Goal: Task Accomplishment & Management: Manage account settings

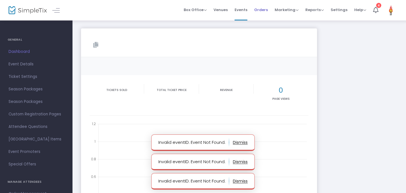
click at [259, 11] on span "Orders" at bounding box center [261, 10] width 14 height 15
